Goal: Communication & Community: Ask a question

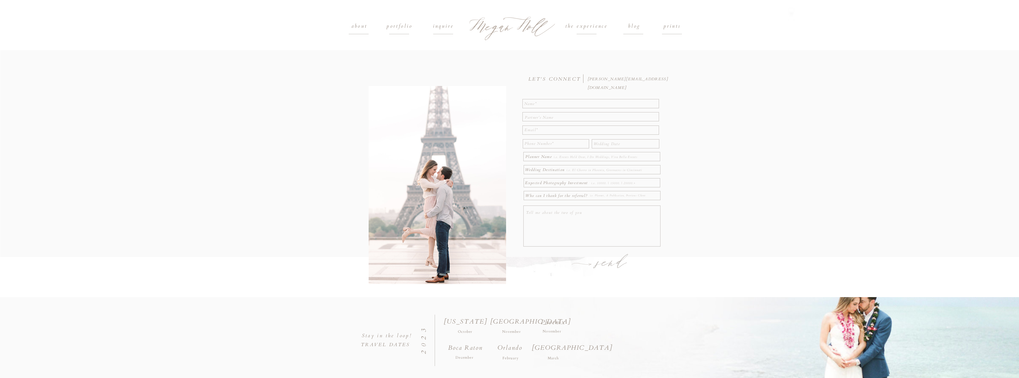
click at [568, 104] on textarea at bounding box center [591, 103] width 134 height 7
type textarea "Rachael"
type textarea "Chayden"
type textarea "[EMAIL_ADDRESS][DOMAIN_NAME]"
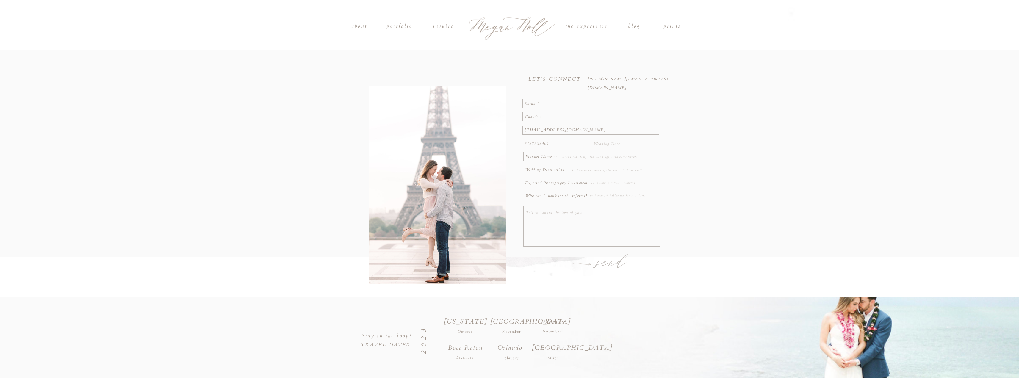
type textarea "5132383401"
type textarea "[DATE]"
click at [561, 156] on textarea at bounding box center [601, 157] width 94 height 7
click at [569, 173] on textarea at bounding box center [609, 170] width 85 height 7
type textarea "Dry Ridge [US_STATE]"
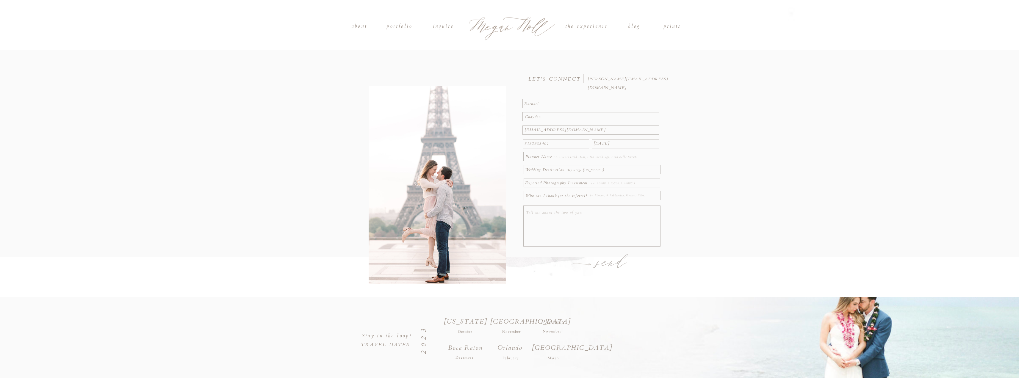
click at [612, 184] on textarea at bounding box center [625, 183] width 68 height 7
type textarea "3000"
click at [625, 199] on textarea at bounding box center [624, 196] width 69 height 7
click at [598, 223] on textarea at bounding box center [593, 227] width 134 height 37
type textarea "W"
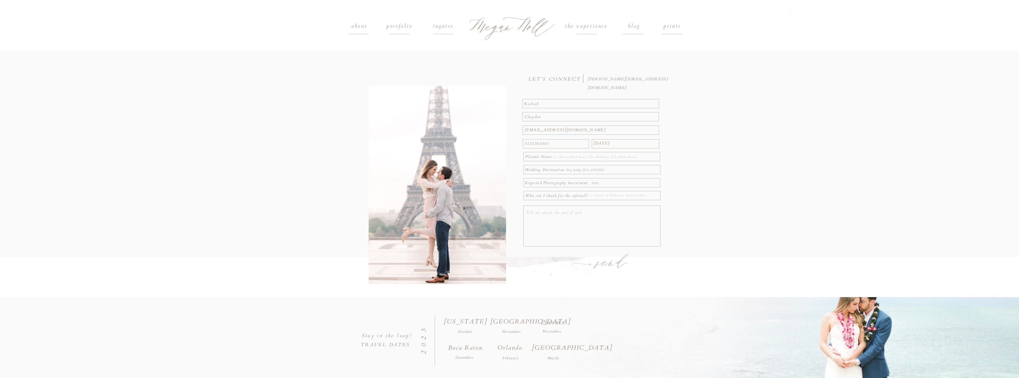
click at [601, 264] on h1 "send" at bounding box center [612, 263] width 46 height 21
click at [571, 218] on textarea at bounding box center [593, 227] width 134 height 37
type textarea "We met on Hinge and have been dating for about a year and half."
click at [603, 267] on h1 "send" at bounding box center [612, 263] width 46 height 21
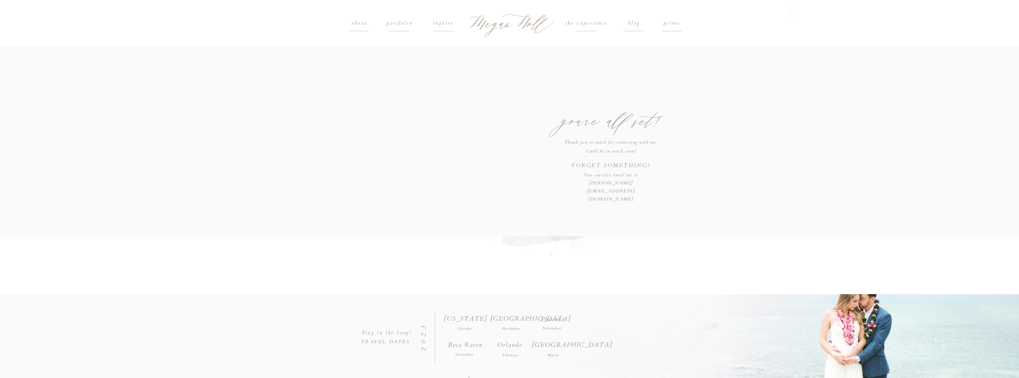
scroll to position [0, 0]
click at [402, 28] on h1 "portfolio" at bounding box center [400, 26] width 40 height 9
